Goal: Information Seeking & Learning: Learn about a topic

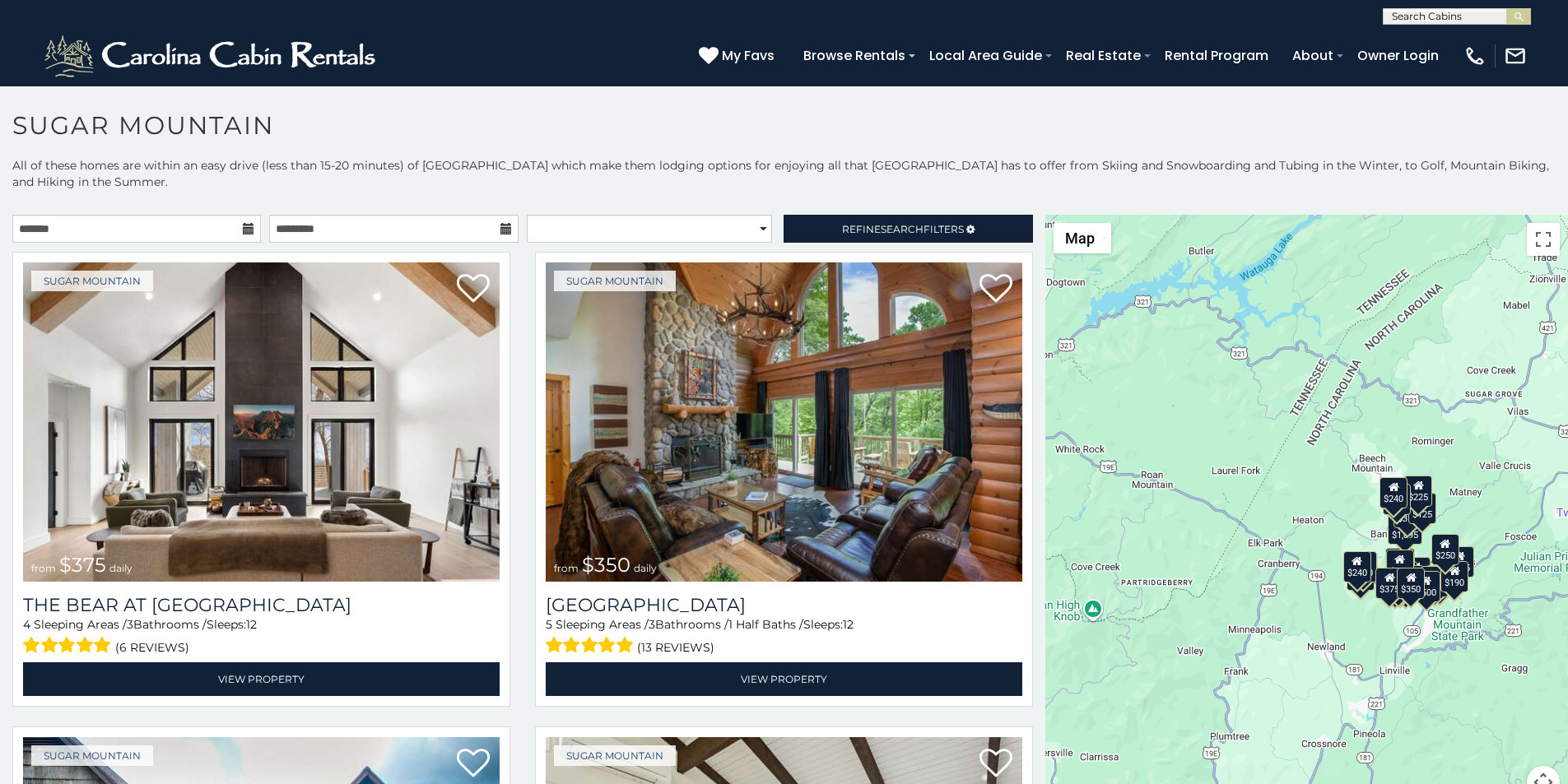
scroll to position [33, 0]
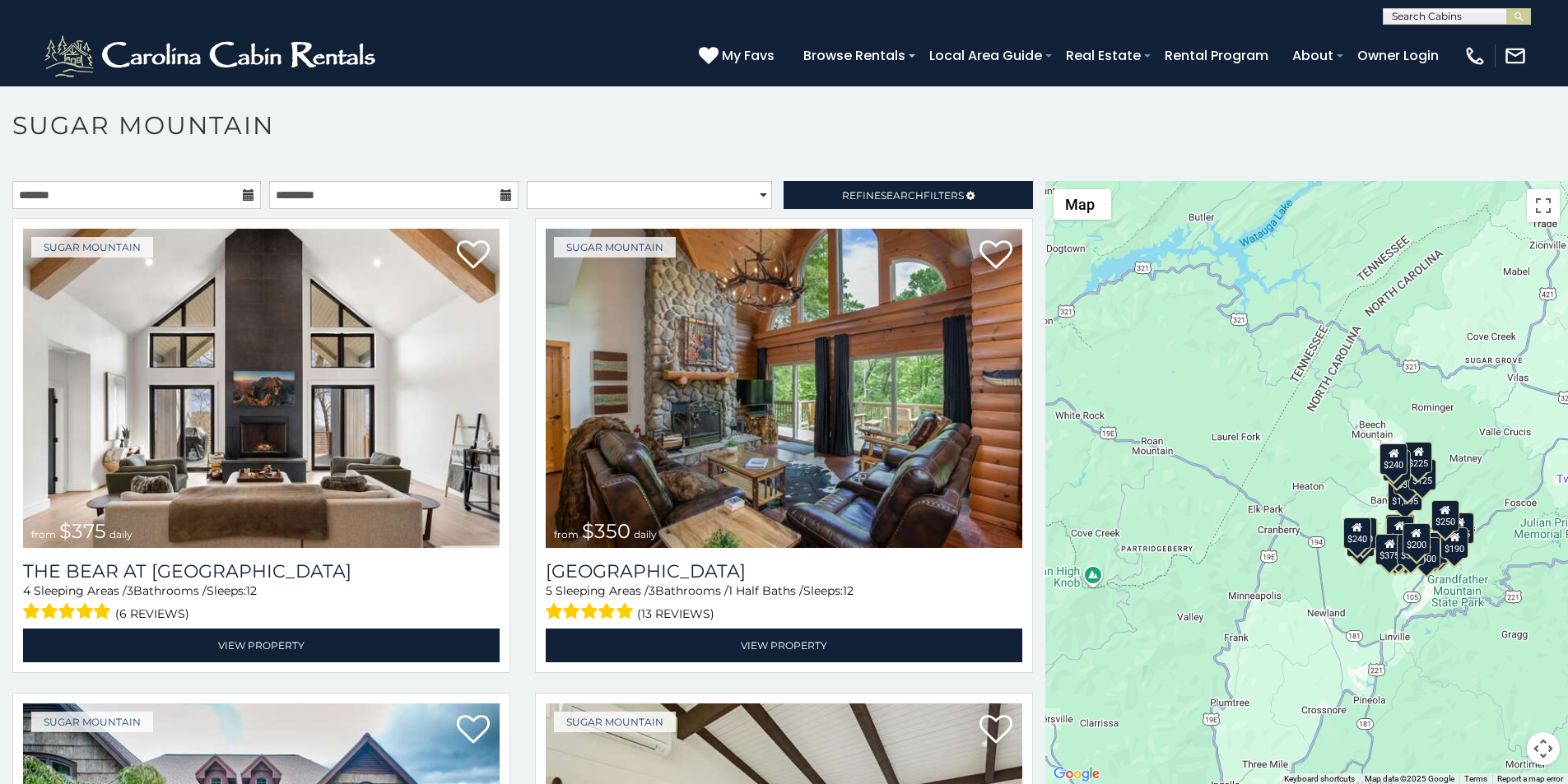
click at [539, 780] on p at bounding box center [784, 492] width 1568 height 620
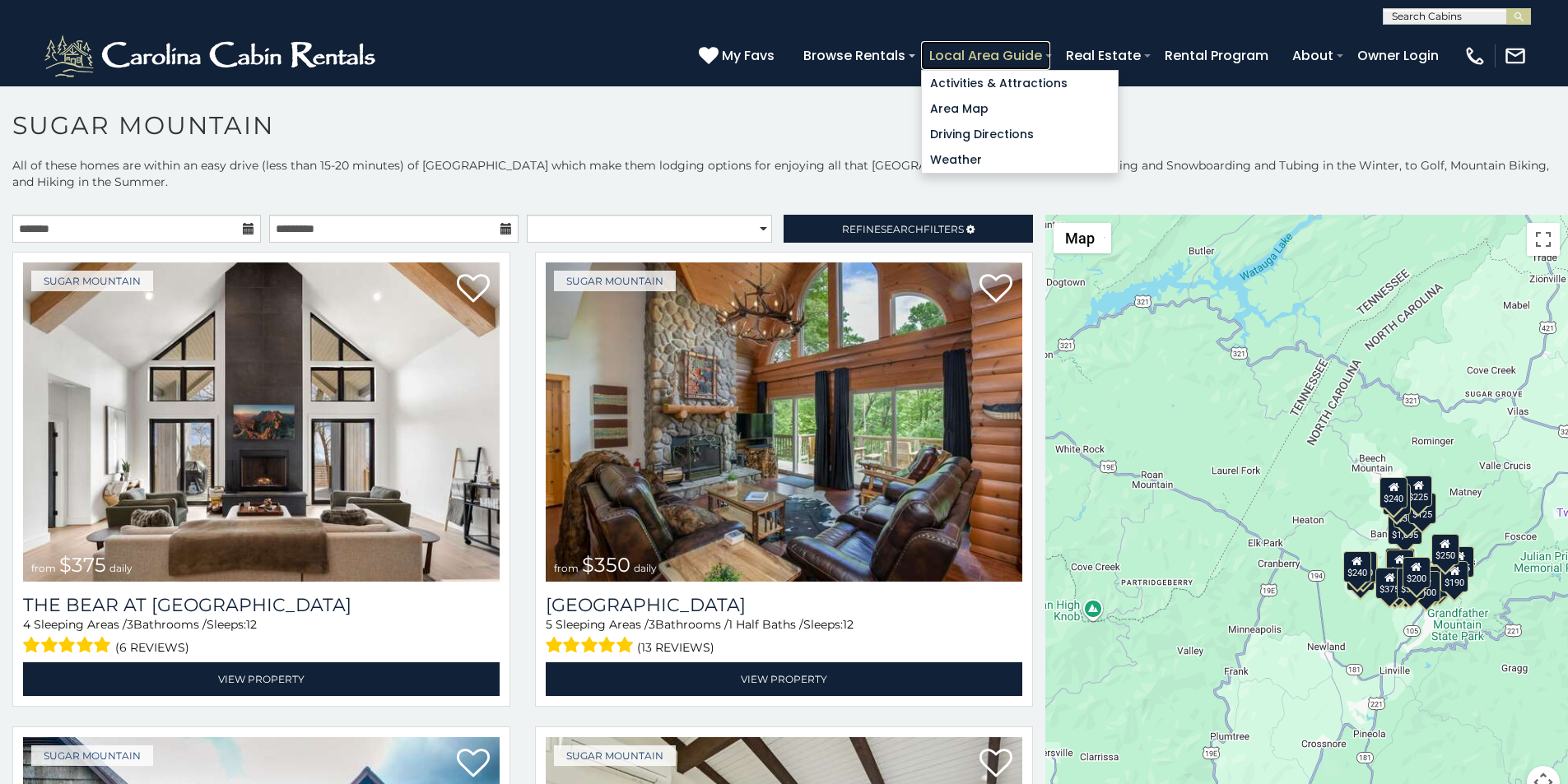
click at [1050, 47] on link "Local Area Guide" at bounding box center [985, 55] width 130 height 29
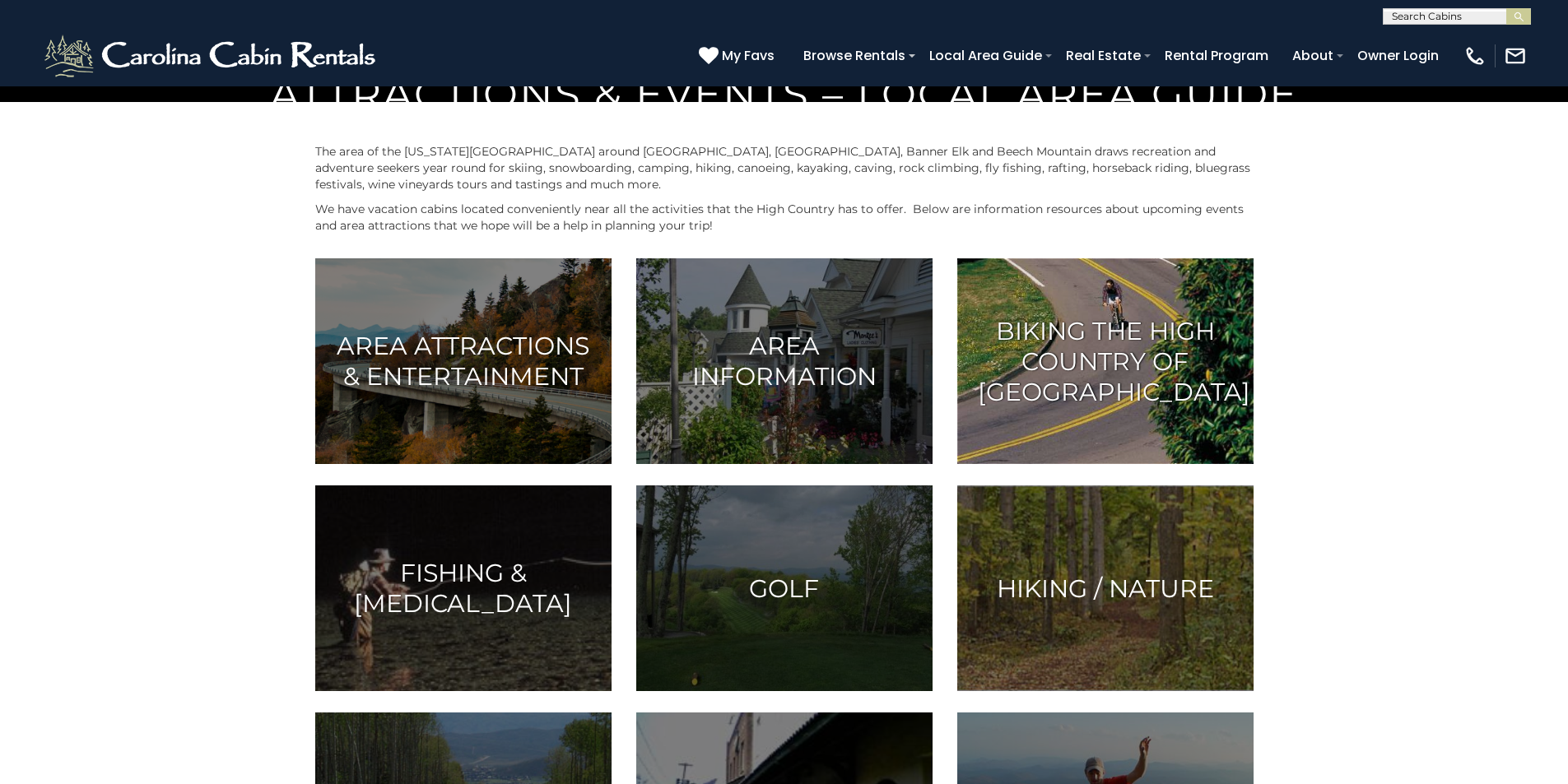
click at [1077, 464] on img at bounding box center [1106, 361] width 296 height 205
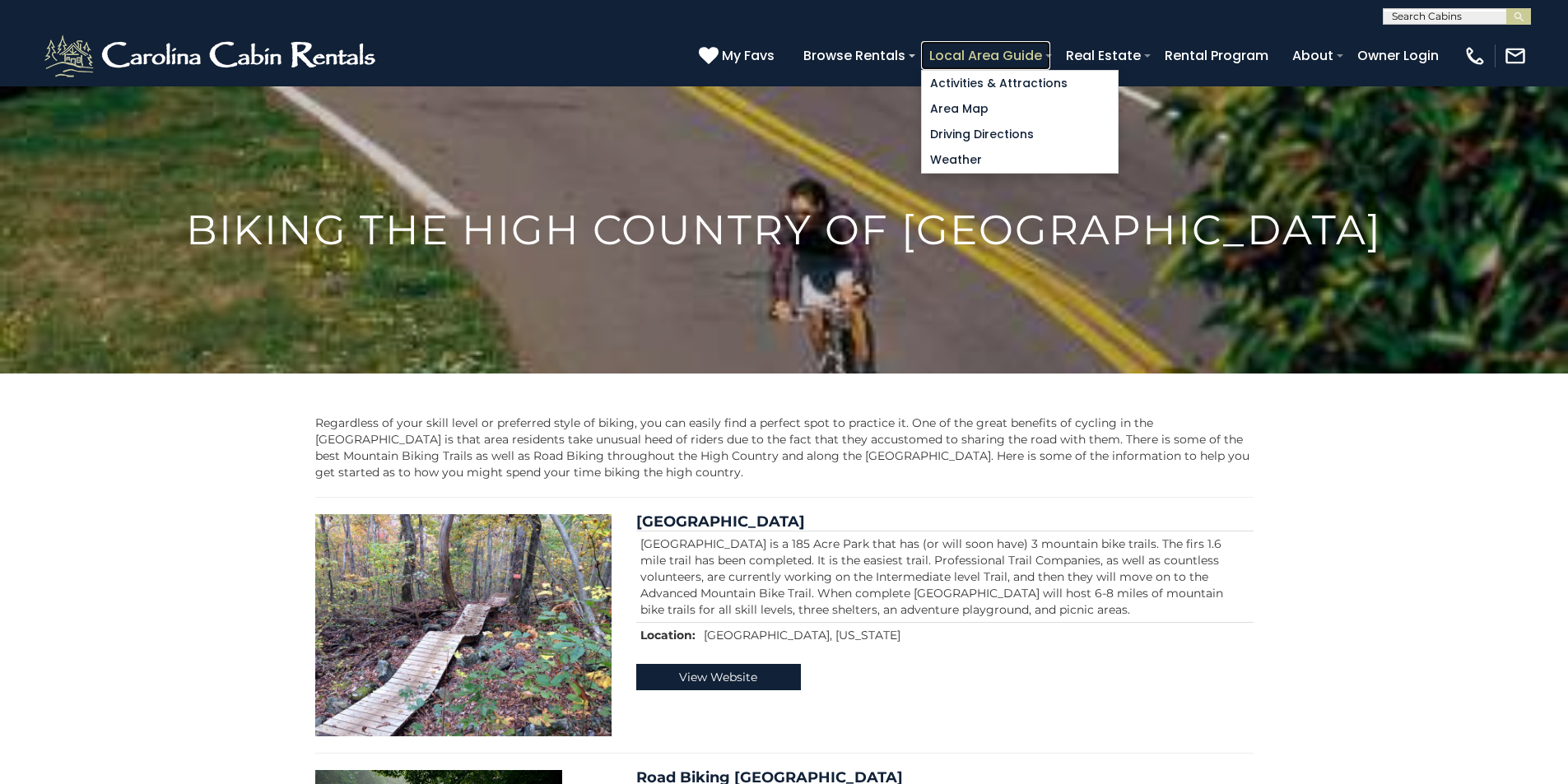
click at [1050, 46] on link "Local Area Guide" at bounding box center [985, 55] width 130 height 29
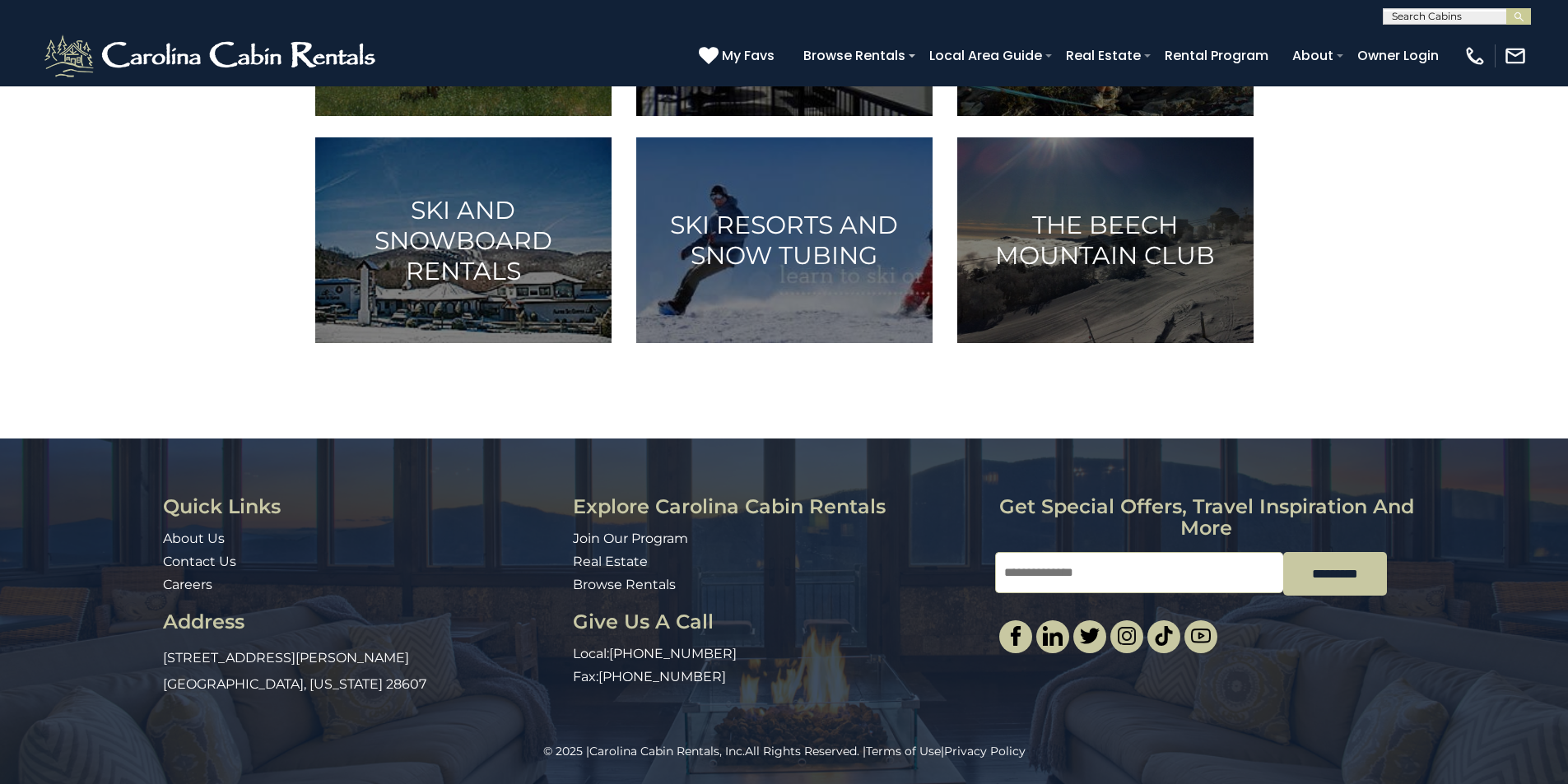
scroll to position [1057, 0]
click at [169, 535] on link "About Us" at bounding box center [194, 538] width 62 height 16
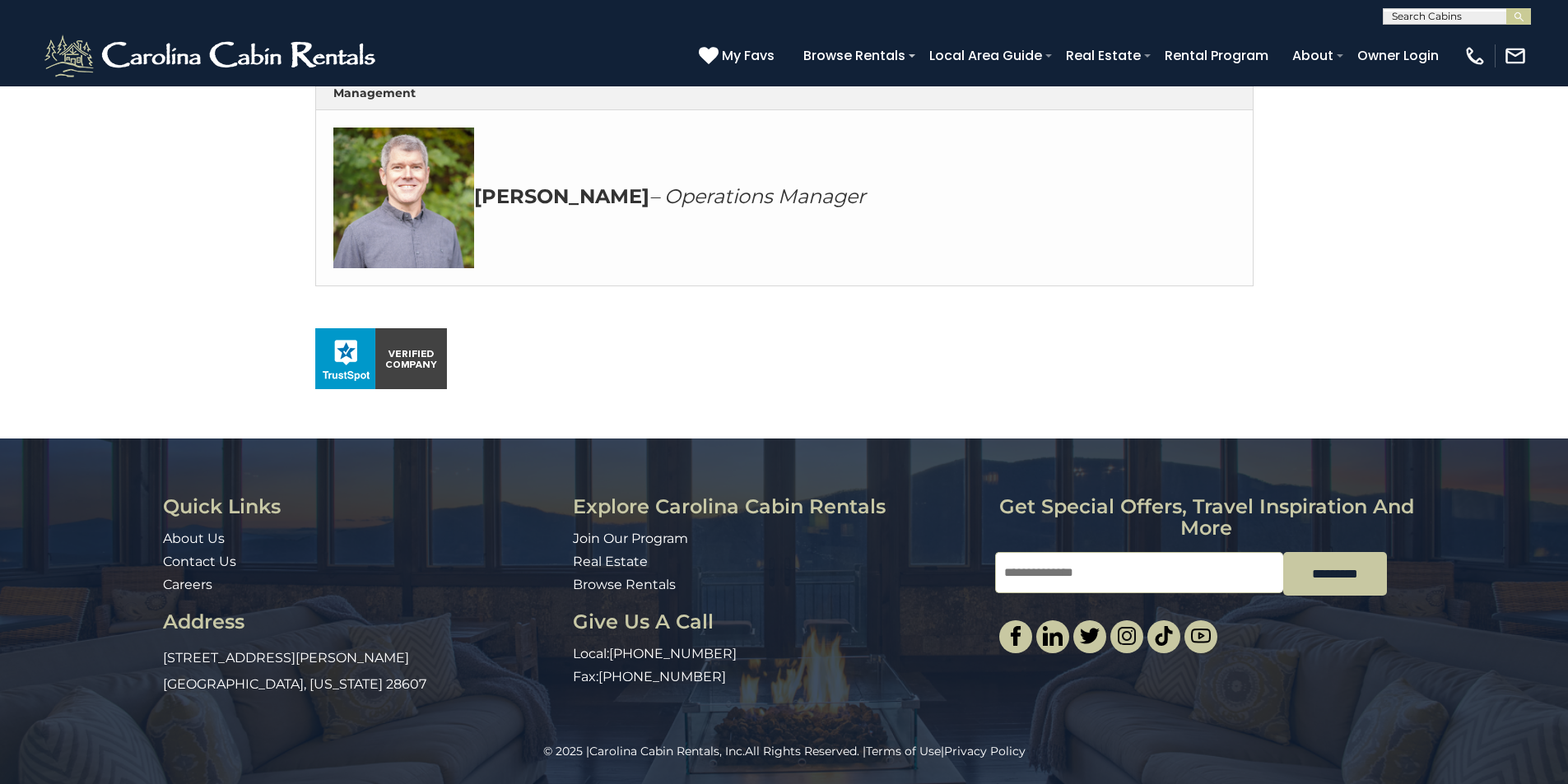
scroll to position [952, 0]
click at [1051, 780] on div "© 2025 | Carolina Cabin Rentals, Inc. All Rights Reserved. | Terms of Use | Pri…" at bounding box center [784, 764] width 1568 height 41
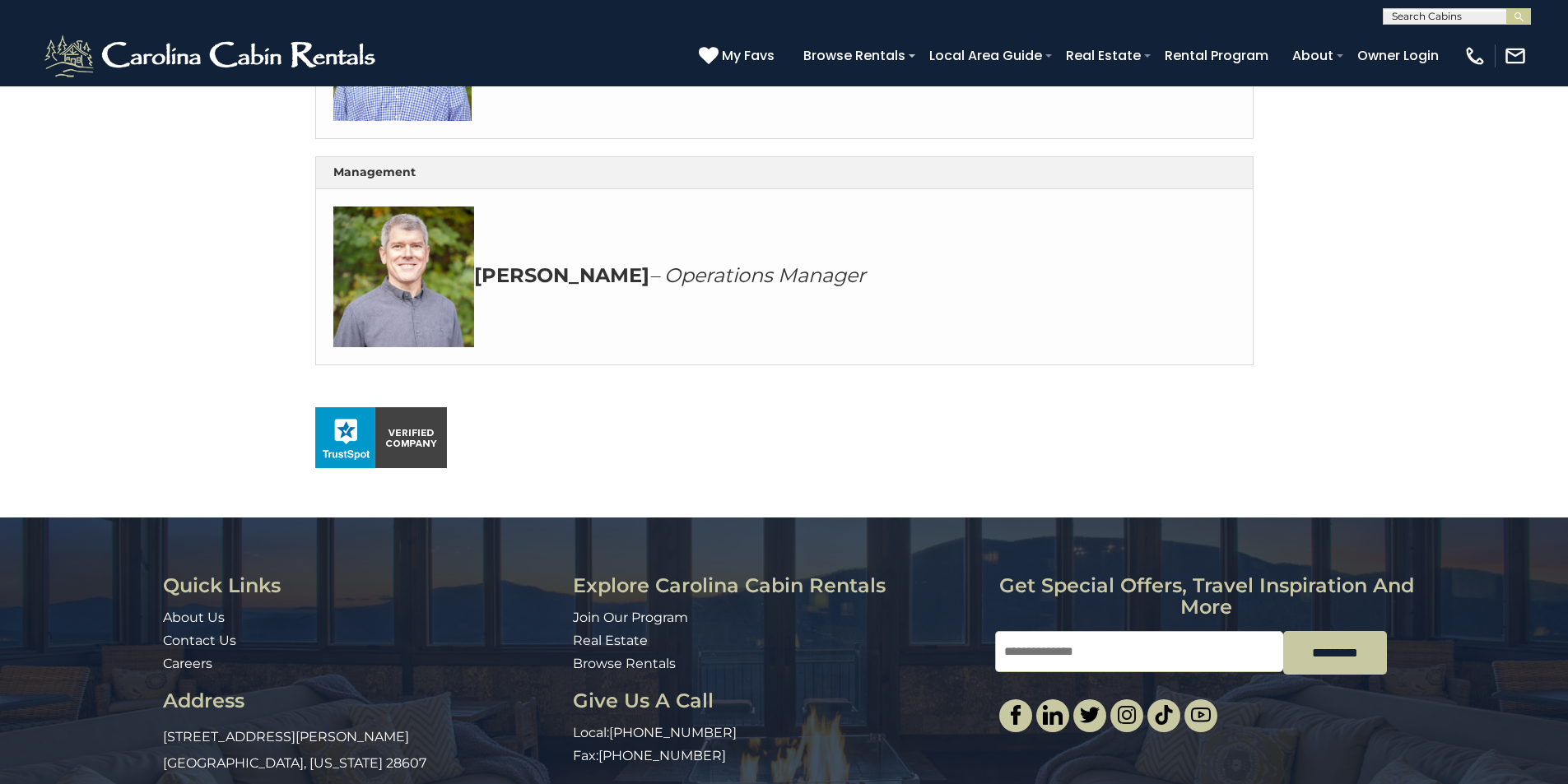
scroll to position [678, 0]
